Goal: Information Seeking & Learning: Learn about a topic

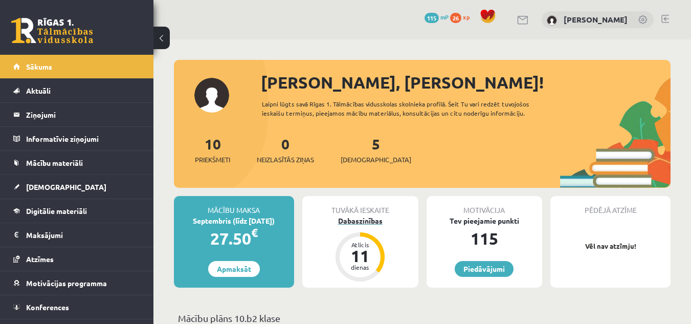
click at [378, 218] on div "Dabaszinības" at bounding box center [360, 220] width 116 height 11
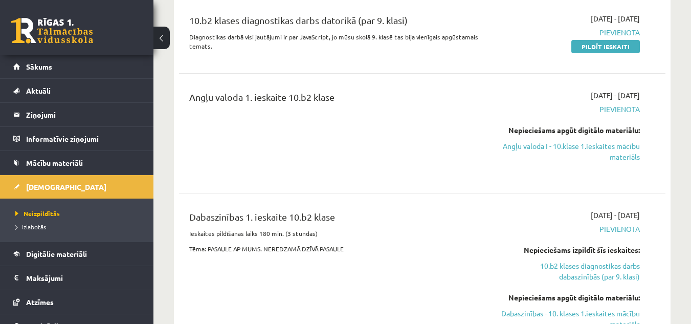
scroll to position [256, 0]
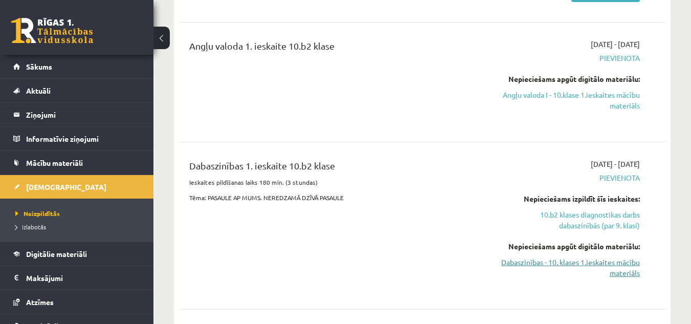
click at [536, 263] on link "Dabaszinības - 10. klases 1.ieskaites mācību materiāls" at bounding box center [570, 267] width 140 height 21
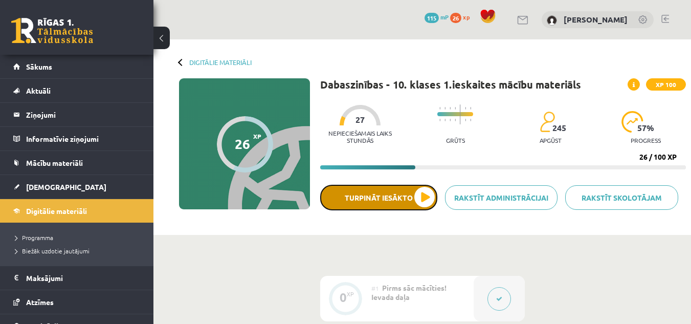
click at [401, 194] on button "Turpināt iesākto" at bounding box center [378, 198] width 117 height 26
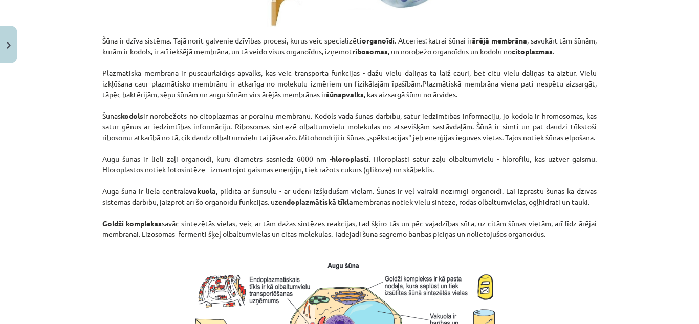
scroll to position [819, 0]
